Goal: Task Accomplishment & Management: Manage account settings

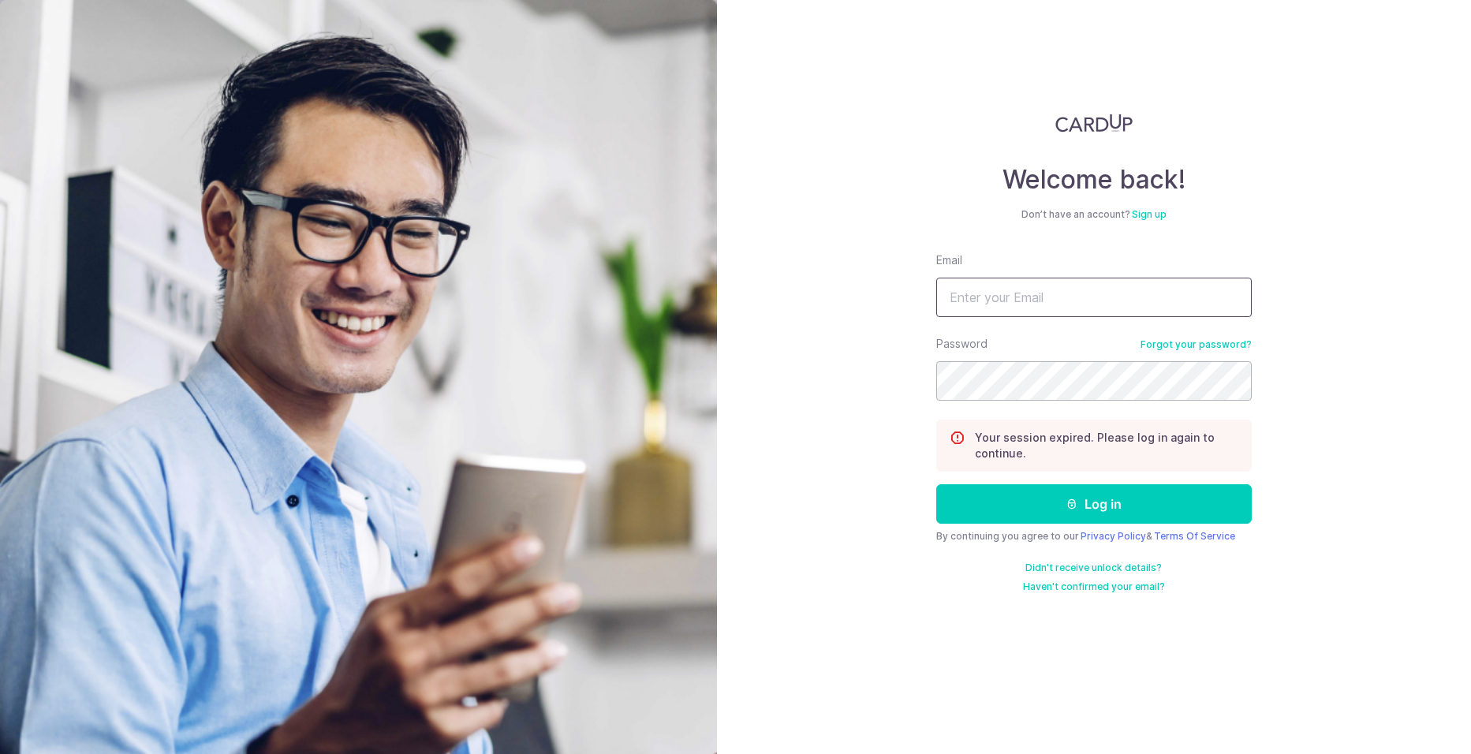
click at [973, 306] on input "Email" at bounding box center [1093, 297] width 315 height 39
type input "[EMAIL_ADDRESS][DOMAIN_NAME]"
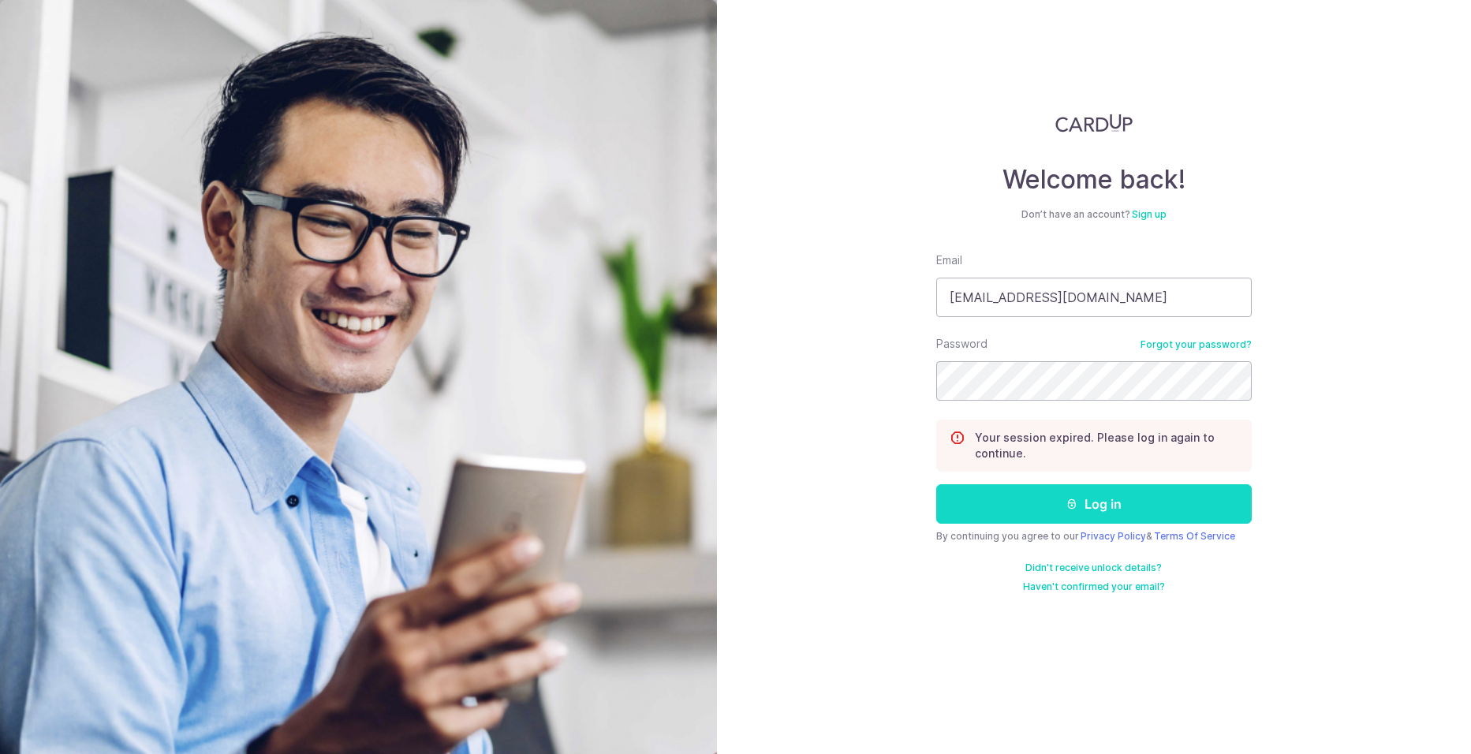
click at [1132, 503] on button "Log in" at bounding box center [1093, 503] width 315 height 39
